Goal: Register for event/course

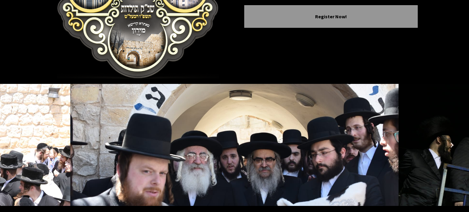
scroll to position [128, 0]
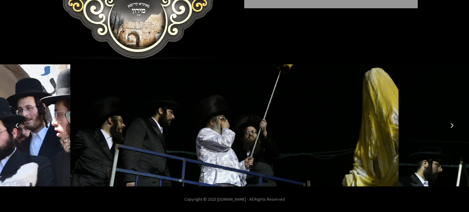
scroll to position [0, 0]
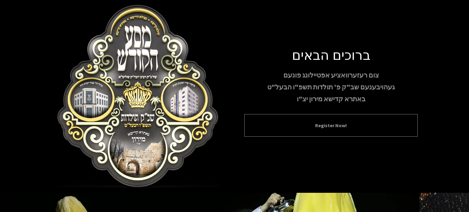
click at [268, 132] on div "Register Now!" at bounding box center [330, 125] width 173 height 23
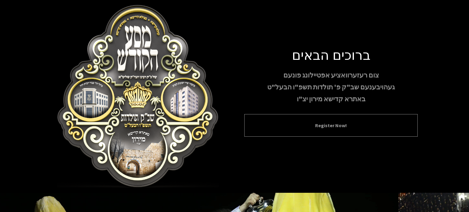
click at [288, 126] on button "Register Now!" at bounding box center [331, 125] width 158 height 7
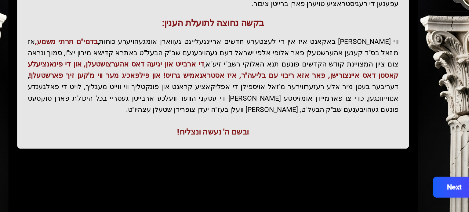
scroll to position [147, 0]
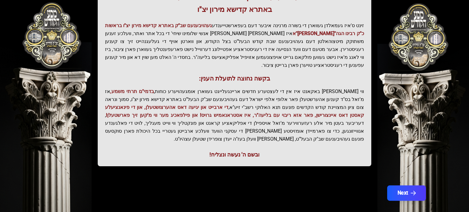
click at [405, 189] on button "Next" at bounding box center [406, 193] width 39 height 15
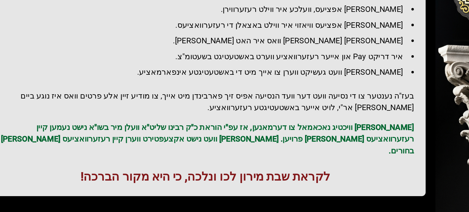
scroll to position [79, 0]
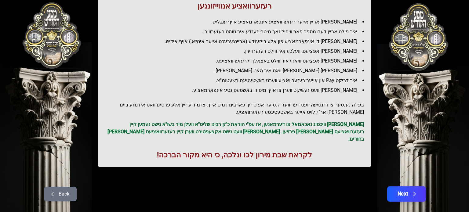
click at [418, 186] on button "Next" at bounding box center [406, 193] width 39 height 15
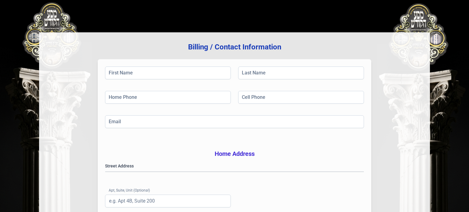
scroll to position [0, 0]
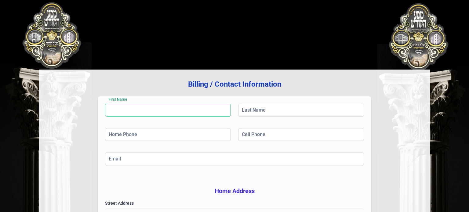
click at [215, 114] on input "First Name" at bounding box center [168, 110] width 126 height 13
type input "[PERSON_NAME]"
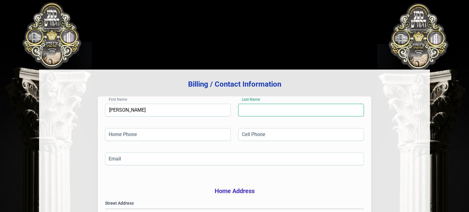
click at [275, 110] on input "Last Name" at bounding box center [301, 110] width 126 height 13
type input "gold"
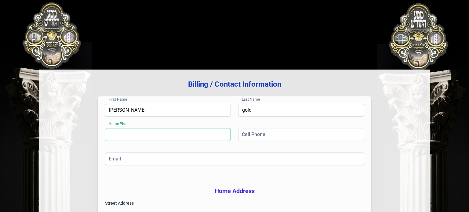
click at [212, 129] on input "Home Phone" at bounding box center [168, 134] width 126 height 13
type input "[PHONE_NUMBER]"
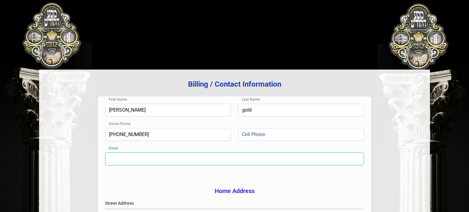
click at [136, 158] on input "Email" at bounding box center [234, 159] width 259 height 13
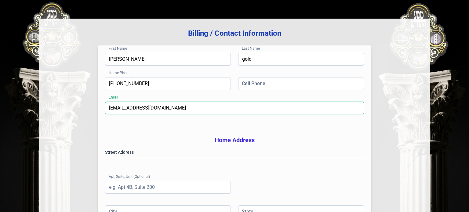
scroll to position [52, 0]
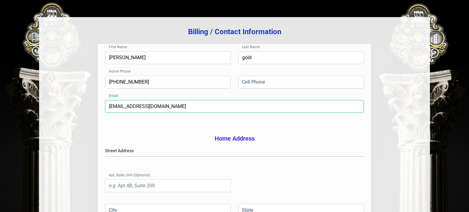
type input "[EMAIL_ADDRESS][DOMAIN_NAME]"
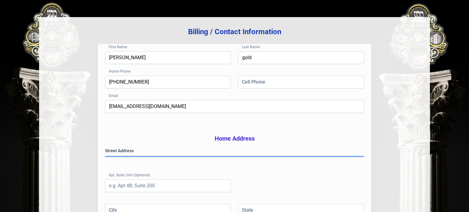
click at [105, 157] on gmp-place-autocomplete at bounding box center [105, 157] width 0 height 0
type input "Monsey"
type input "NY"
type input "10952"
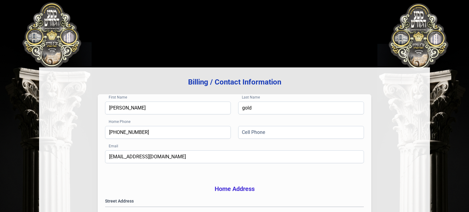
scroll to position [0, 0]
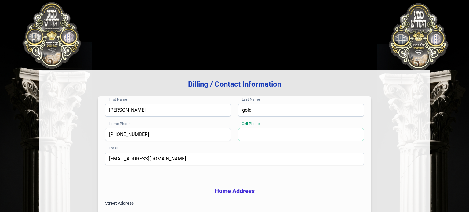
click at [295, 137] on input "Cell Phone" at bounding box center [301, 134] width 126 height 13
type input "[PHONE_NUMBER]"
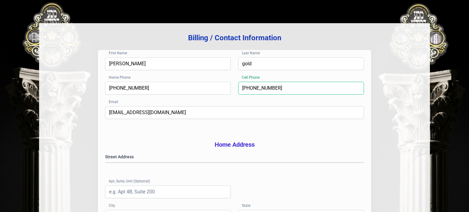
scroll to position [165, 0]
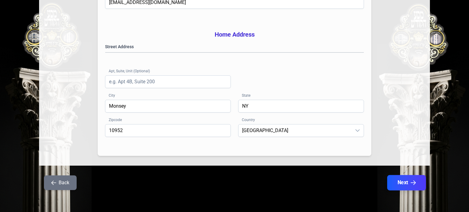
click at [403, 186] on button "Next" at bounding box center [406, 182] width 39 height 15
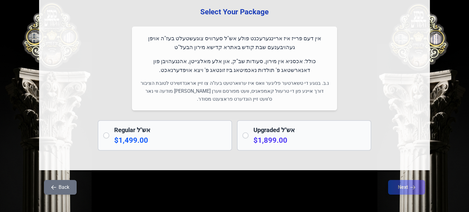
scroll to position [58, 0]
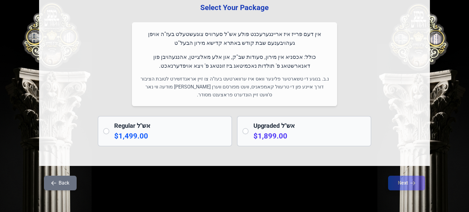
click at [181, 132] on p "$1,499.00" at bounding box center [170, 136] width 112 height 10
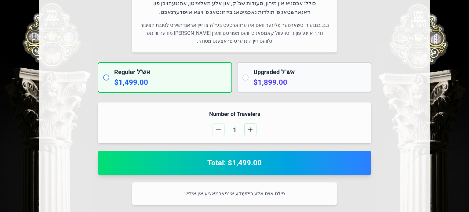
scroll to position [118, 0]
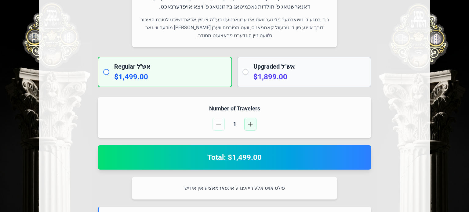
click at [251, 128] on button "button" at bounding box center [250, 124] width 12 height 13
click at [219, 128] on button "button" at bounding box center [218, 124] width 12 height 13
click at [221, 125] on button "button" at bounding box center [218, 124] width 12 height 13
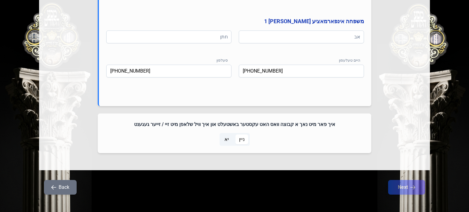
scroll to position [363, 0]
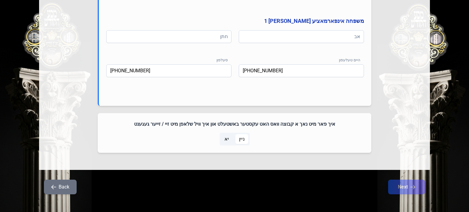
click at [226, 137] on span "יא" at bounding box center [226, 139] width 5 height 7
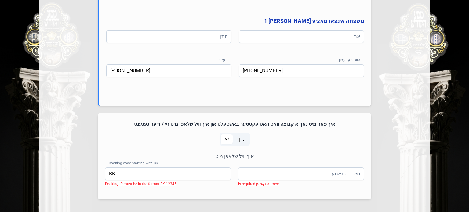
click at [240, 139] on span "ניין" at bounding box center [241, 139] width 5 height 7
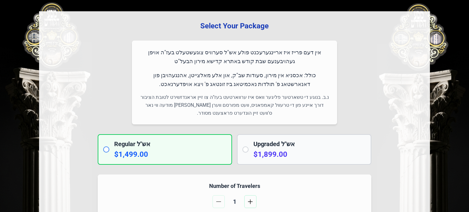
scroll to position [39, 0]
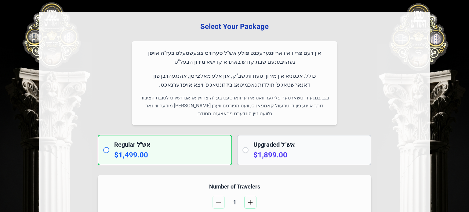
click at [299, 152] on p "$1,899.00" at bounding box center [309, 155] width 112 height 10
radio input "false"
radio input "true"
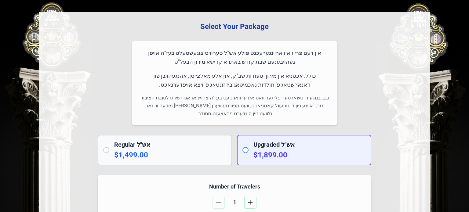
click at [215, 140] on h2 "Regular אש"ל" at bounding box center [170, 144] width 112 height 9
radio input "true"
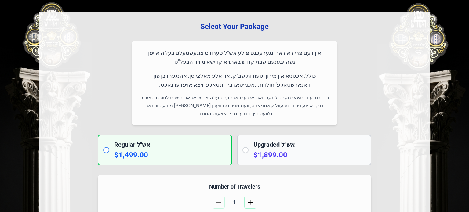
scroll to position [0, 0]
